Goal: Task Accomplishment & Management: Manage account settings

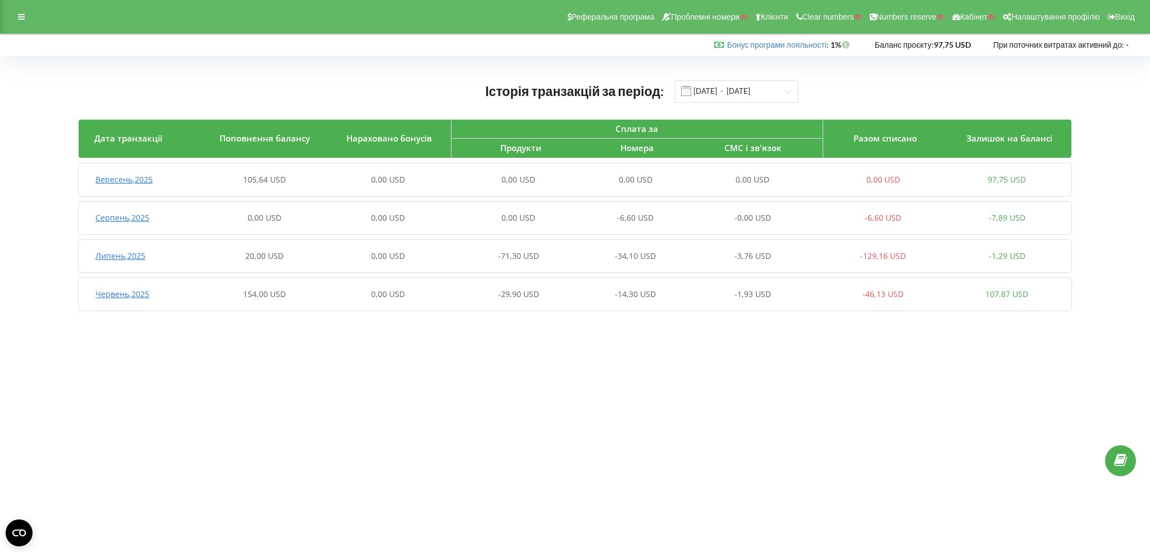
click at [258, 182] on span "105,64 USD" at bounding box center [264, 179] width 43 height 11
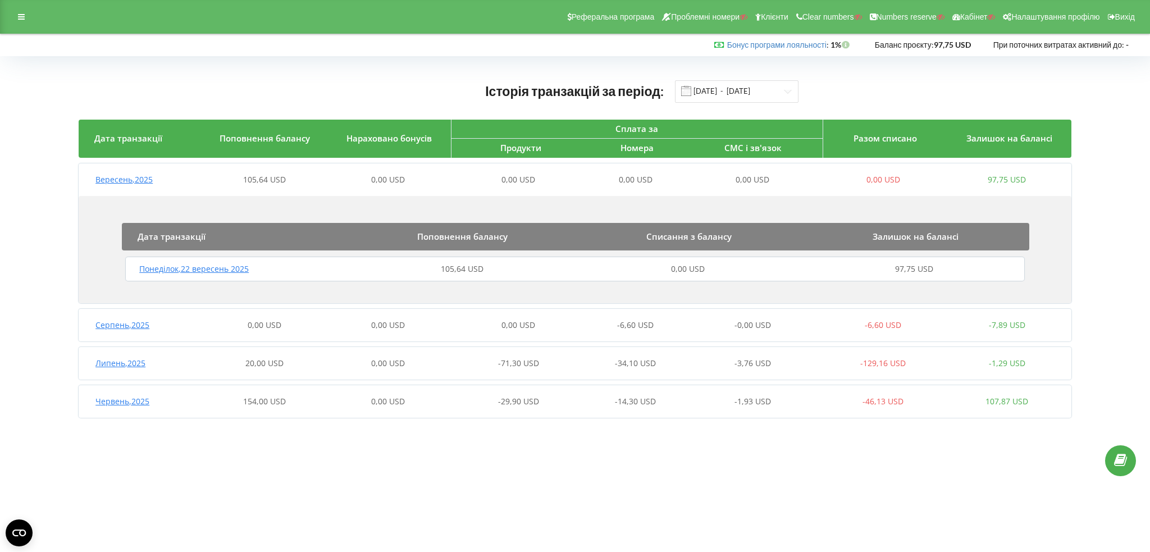
click at [473, 268] on span "105,64 USD" at bounding box center [462, 268] width 43 height 11
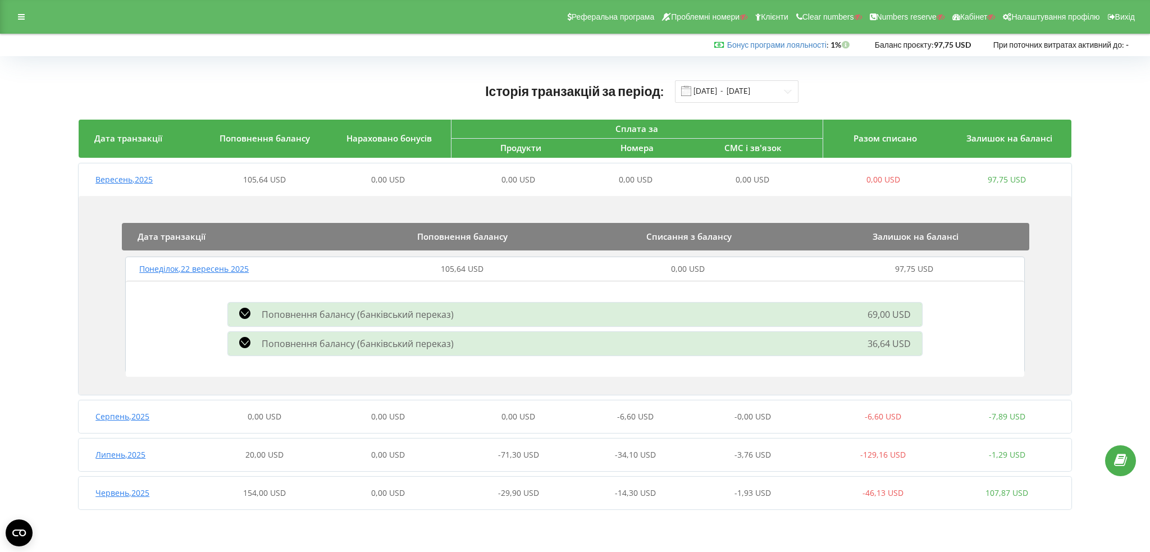
click at [266, 411] on span "0,00 USD" at bounding box center [265, 416] width 34 height 11
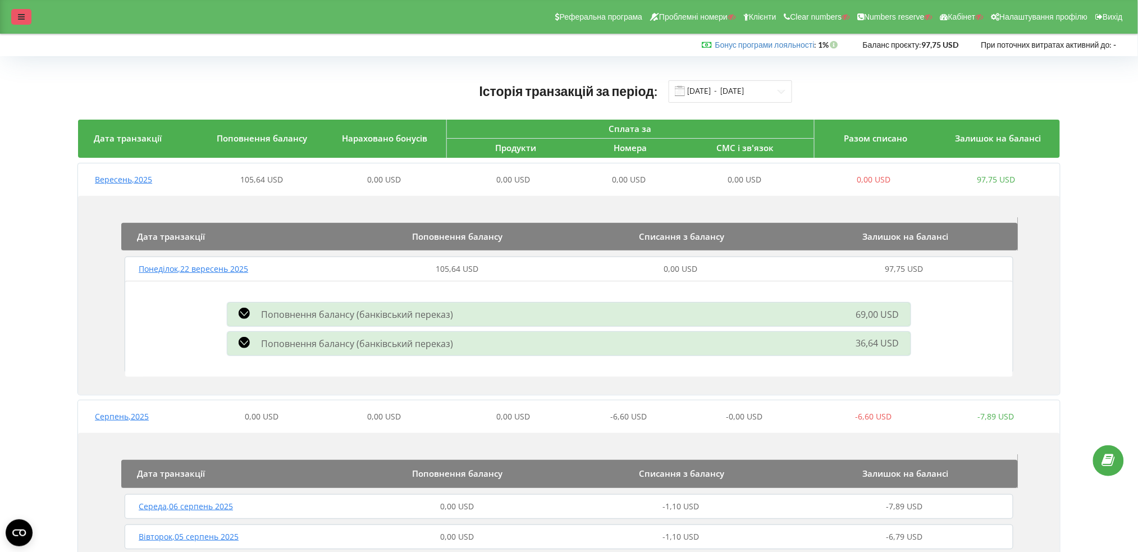
click at [20, 22] on div at bounding box center [21, 17] width 20 height 16
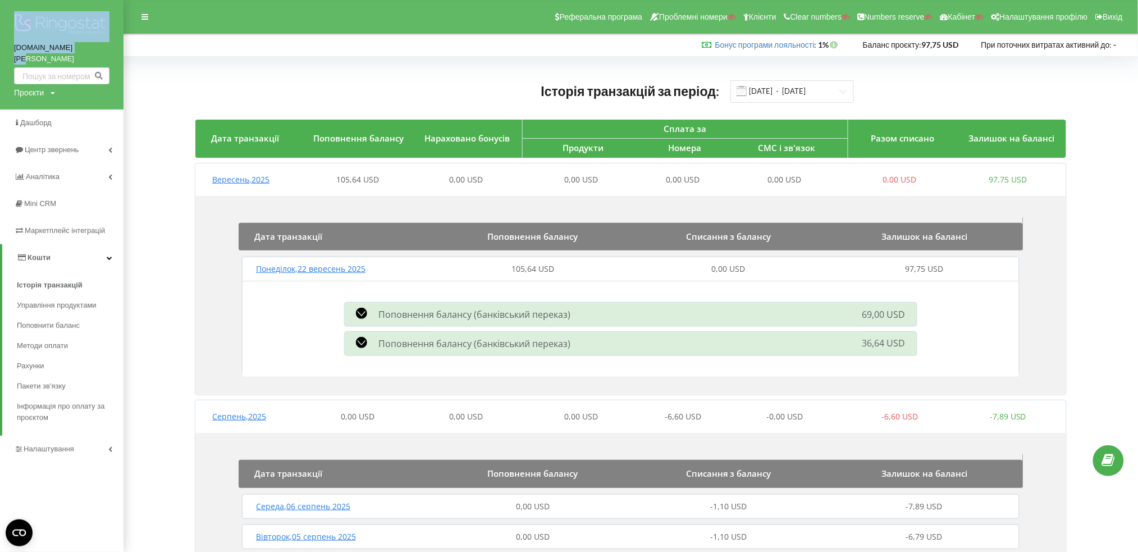
drag, startPoint x: 9, startPoint y: 42, endPoint x: 73, endPoint y: 46, distance: 64.2
click at [73, 46] on div "neopark.bazis.kz Проєкти Пошук" at bounding box center [62, 54] width 124 height 109
click at [0, 51] on div "neopark.bazis.kz Проєкти Пошук" at bounding box center [62, 54] width 124 height 109
drag, startPoint x: 5, startPoint y: 44, endPoint x: 73, endPoint y: 44, distance: 67.9
click at [73, 44] on div "neopark.bazis.kz Проєкти Пошук" at bounding box center [62, 54] width 124 height 109
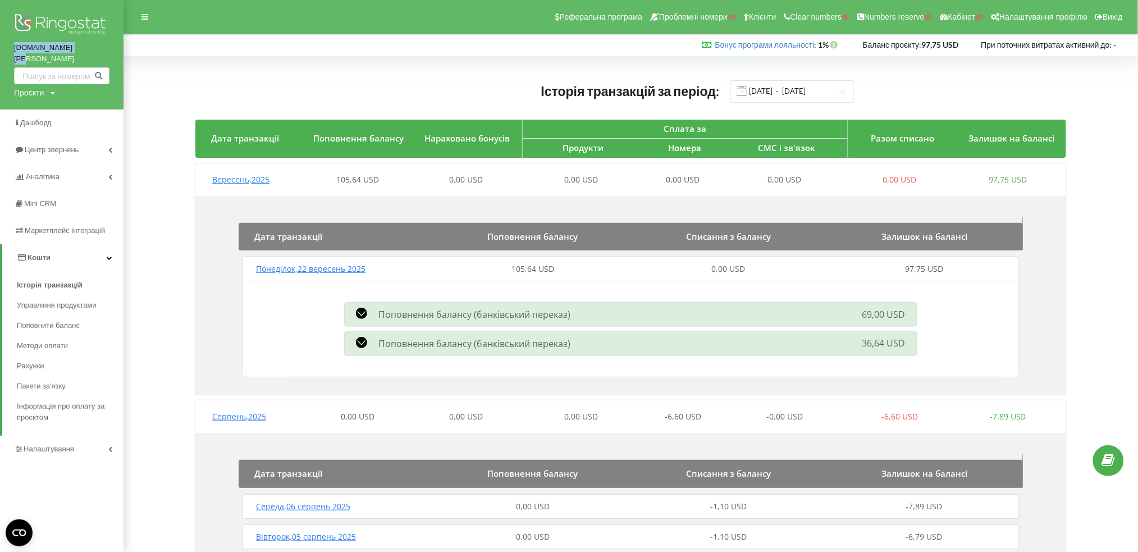
copy link "[DOMAIN_NAME]"
click at [28, 253] on span "Кошти" at bounding box center [39, 257] width 23 height 8
click at [29, 253] on span "Кошти" at bounding box center [36, 257] width 23 height 8
click at [52, 300] on span "Управління продуктами" at bounding box center [60, 305] width 86 height 11
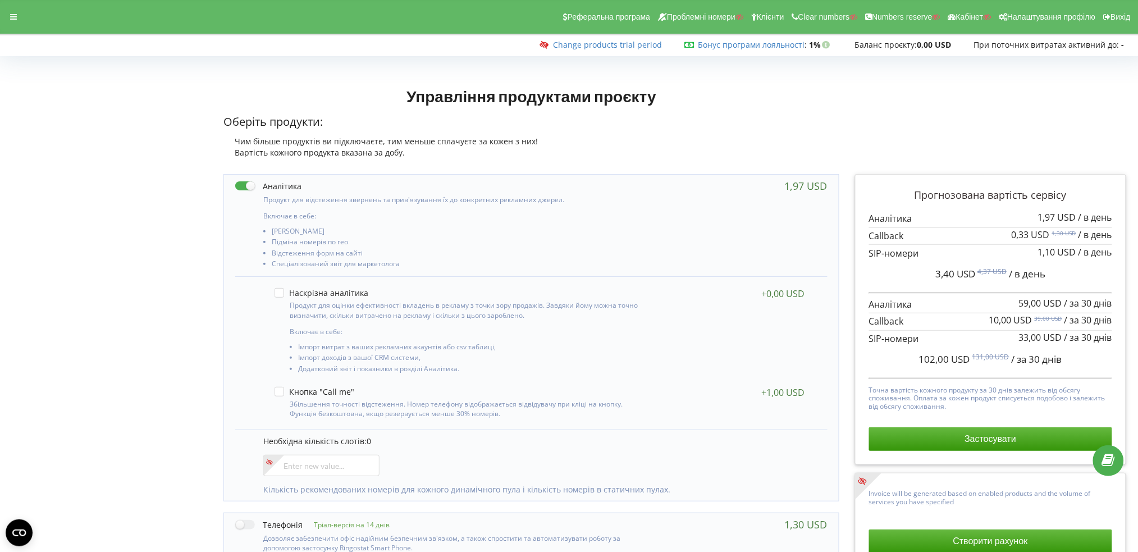
click at [234, 185] on div "Включає в себе: Коллтрекінг Підміна номерів по гео" at bounding box center [531, 226] width 614 height 102
click at [243, 185] on label at bounding box center [268, 186] width 66 height 12
checkbox input "false"
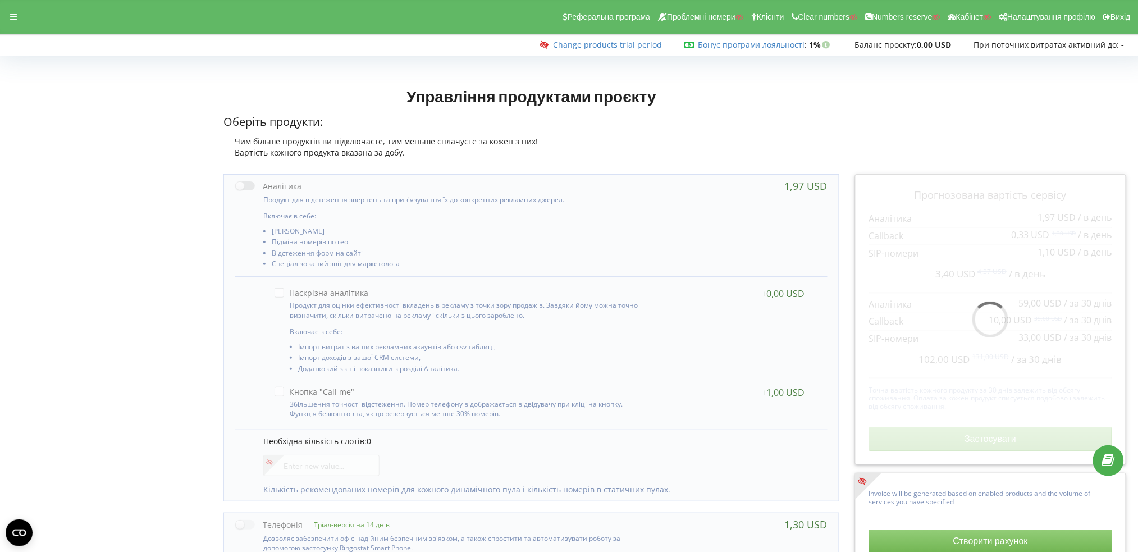
scroll to position [449, 0]
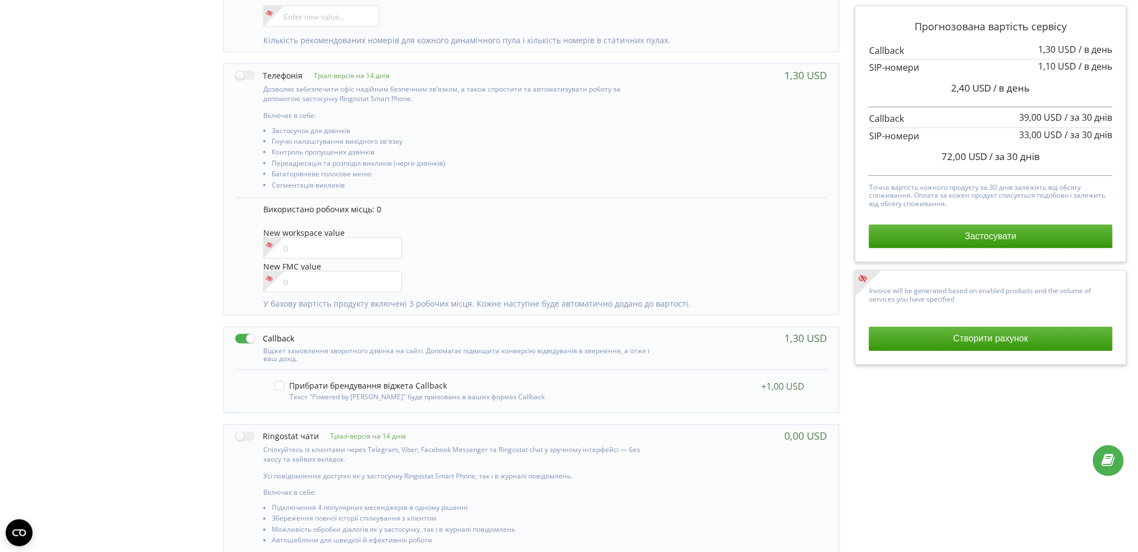
click at [236, 340] on label at bounding box center [264, 339] width 59 height 12
checkbox input "false"
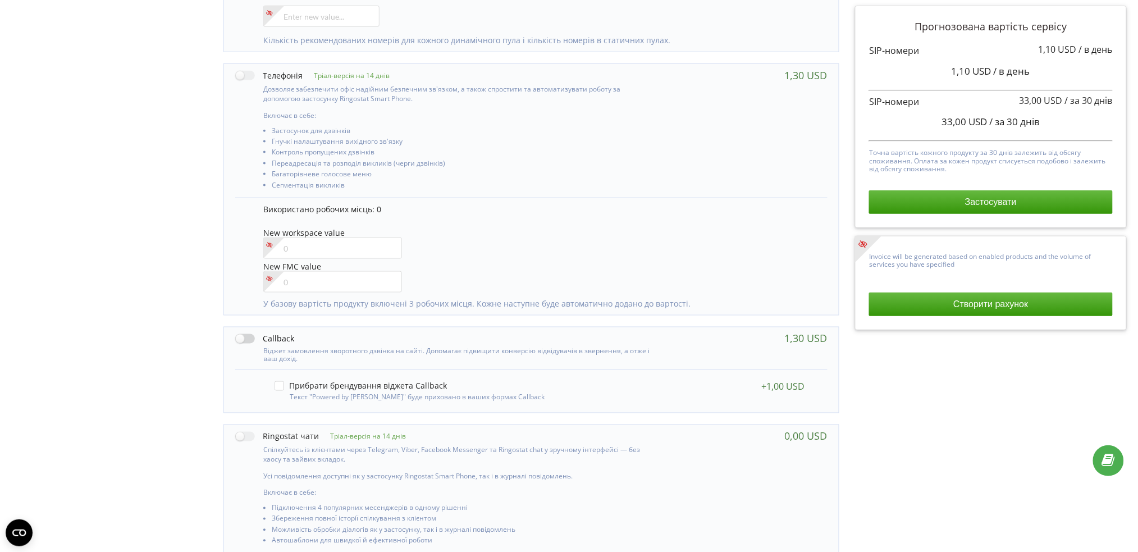
scroll to position [599, 0]
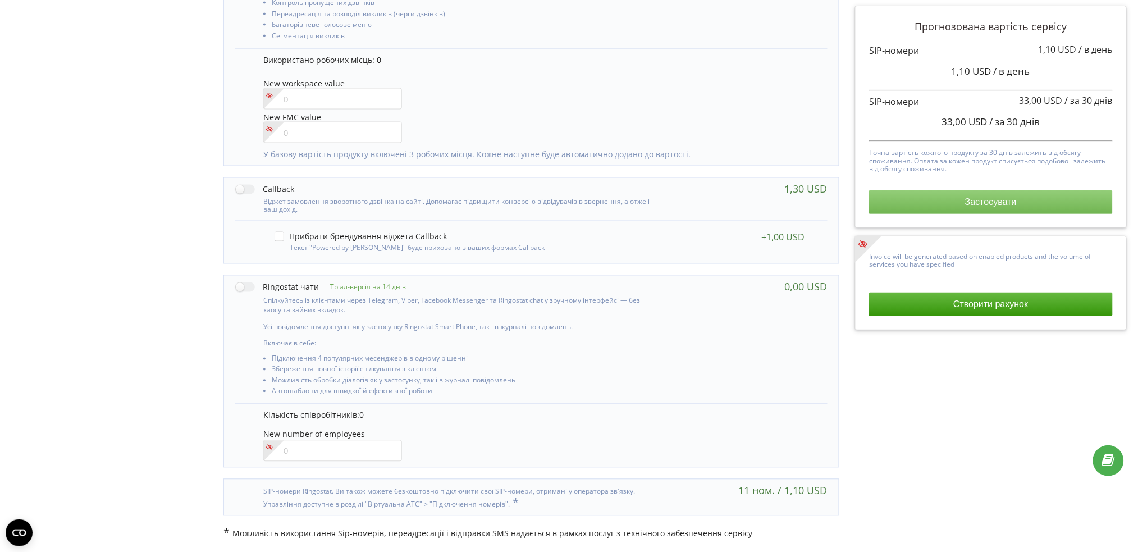
click at [920, 199] on button "Застосувати" at bounding box center [990, 202] width 243 height 24
